Goal: Task Accomplishment & Management: Use online tool/utility

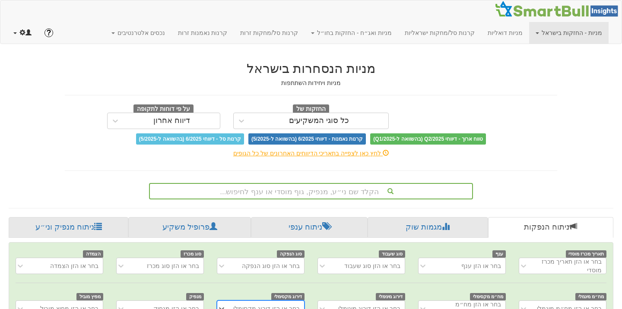
click at [25, 32] on span at bounding box center [22, 32] width 6 height 6
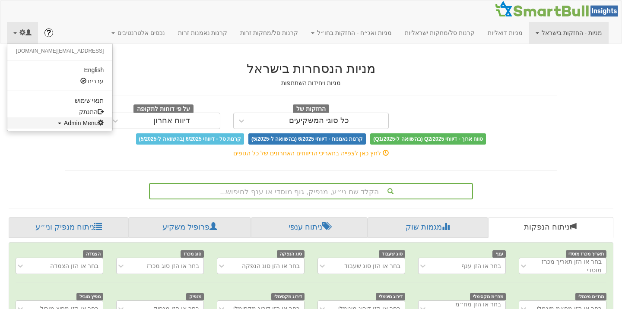
click at [64, 123] on span "Admin Menu" at bounding box center [84, 123] width 40 height 7
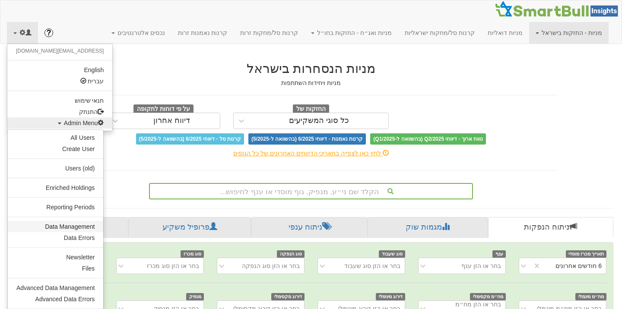
click at [72, 231] on link "Data Management" at bounding box center [55, 226] width 95 height 11
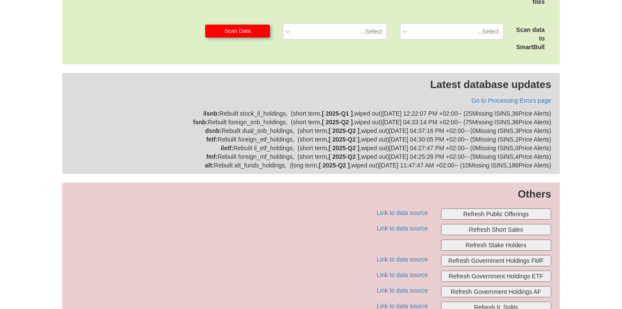
scroll to position [329, 0]
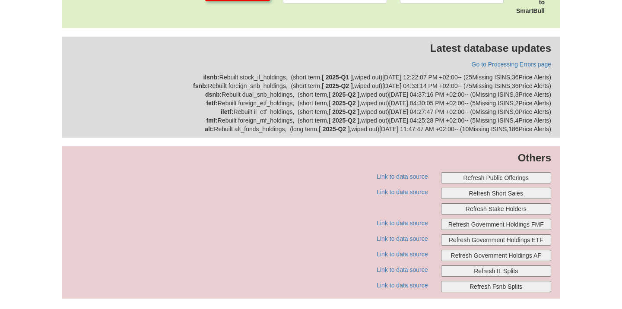
click at [481, 180] on button "Refresh Public Offerings" at bounding box center [496, 177] width 111 height 11
